Goal: Transaction & Acquisition: Purchase product/service

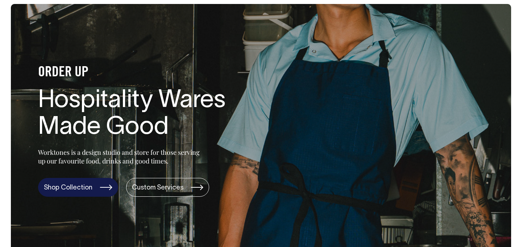
click at [81, 183] on link "Shop Collection" at bounding box center [78, 187] width 80 height 19
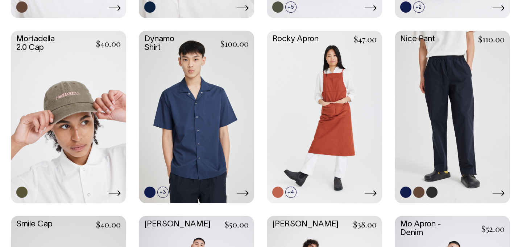
scroll to position [690, 0]
click at [427, 103] on link at bounding box center [451, 116] width 115 height 171
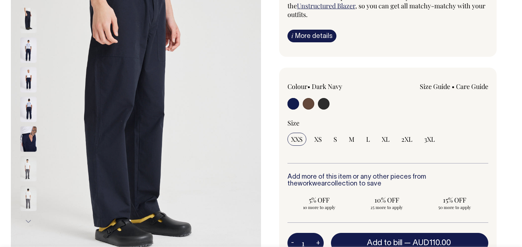
scroll to position [116, 0]
click at [30, 103] on img at bounding box center [28, 108] width 16 height 25
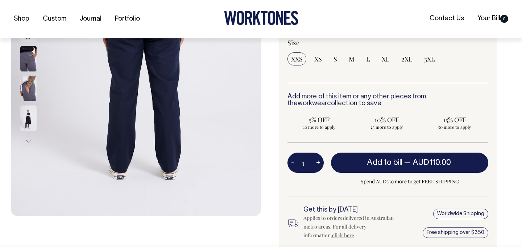
scroll to position [197, 0]
